Goal: Navigation & Orientation: Find specific page/section

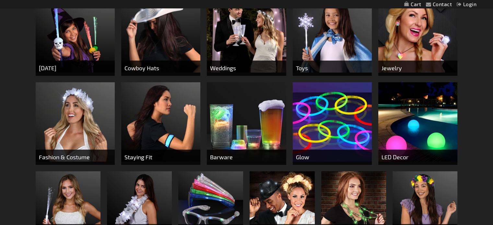
scroll to position [259, 0]
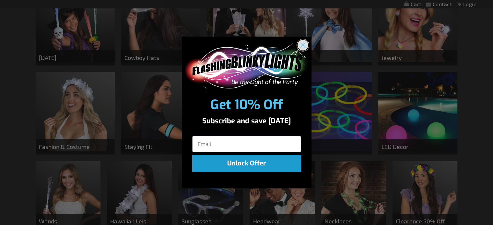
click at [302, 45] on icon "Close dialog" at bounding box center [302, 45] width 5 height 5
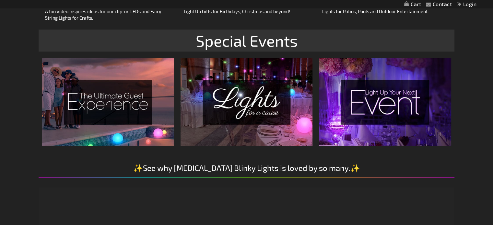
scroll to position [875, 0]
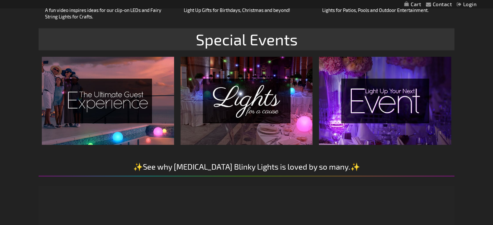
click at [161, 110] on img at bounding box center [108, 101] width 132 height 88
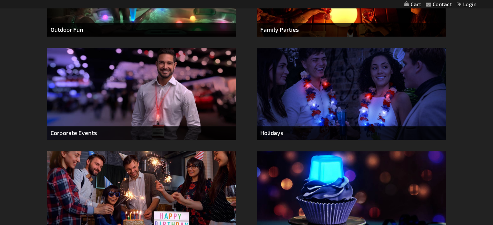
scroll to position [420, 0]
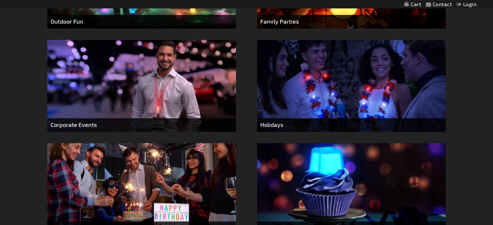
click at [307, 100] on img at bounding box center [351, 86] width 189 height 92
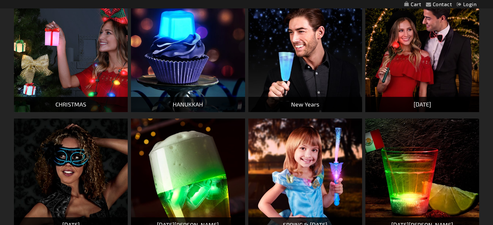
scroll to position [292, 0]
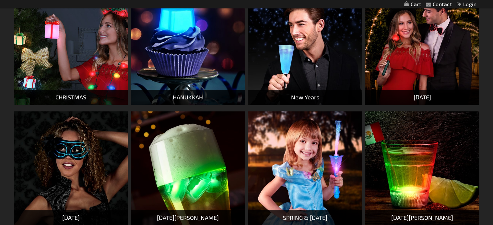
click at [293, 64] on img at bounding box center [305, 48] width 114 height 114
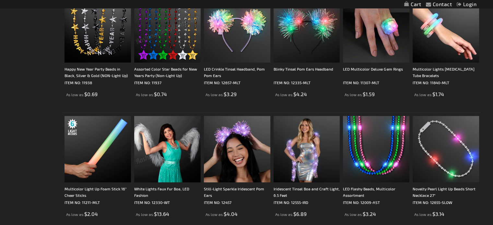
scroll to position [551, 0]
